Goal: Find specific page/section: Find specific page/section

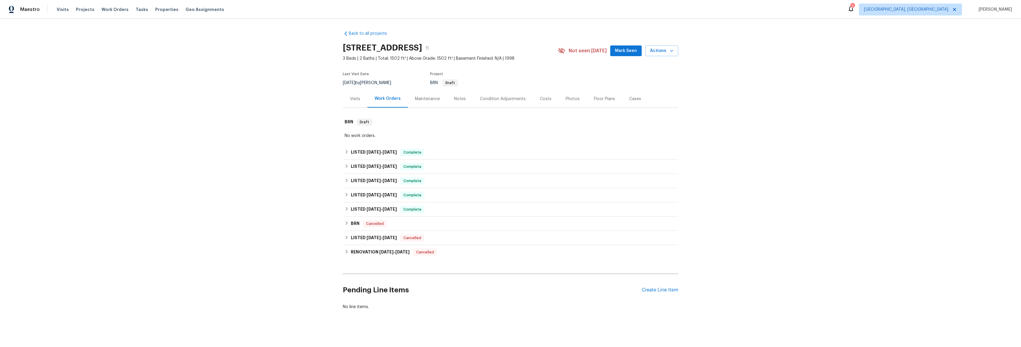
click at [350, 98] on div "Visits" at bounding box center [355, 99] width 10 height 6
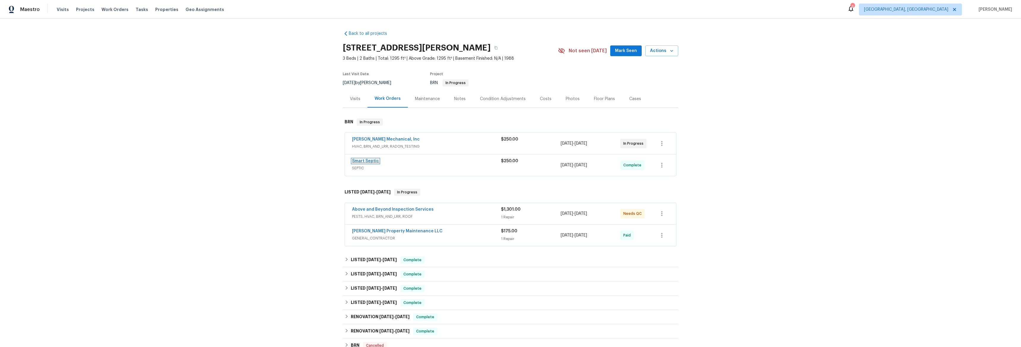
click at [360, 161] on link "Smart Septic" at bounding box center [365, 161] width 27 height 4
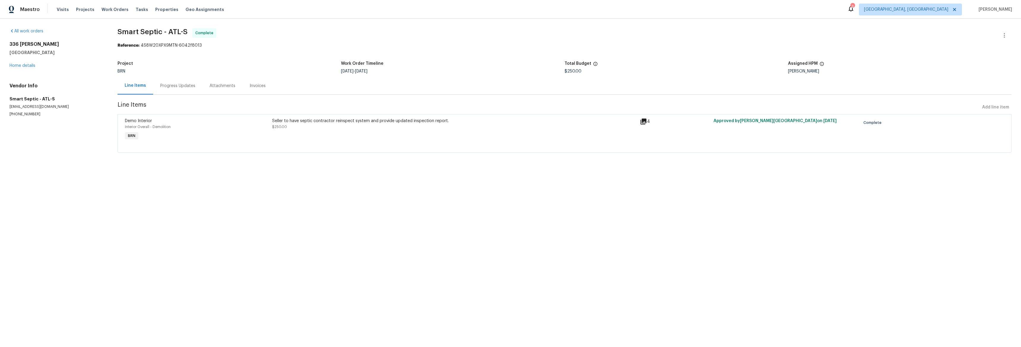
click at [225, 87] on div "Attachments" at bounding box center [223, 86] width 26 height 6
click at [256, 90] on div "Invoices" at bounding box center [258, 86] width 30 height 18
